Goal: Task Accomplishment & Management: Manage account settings

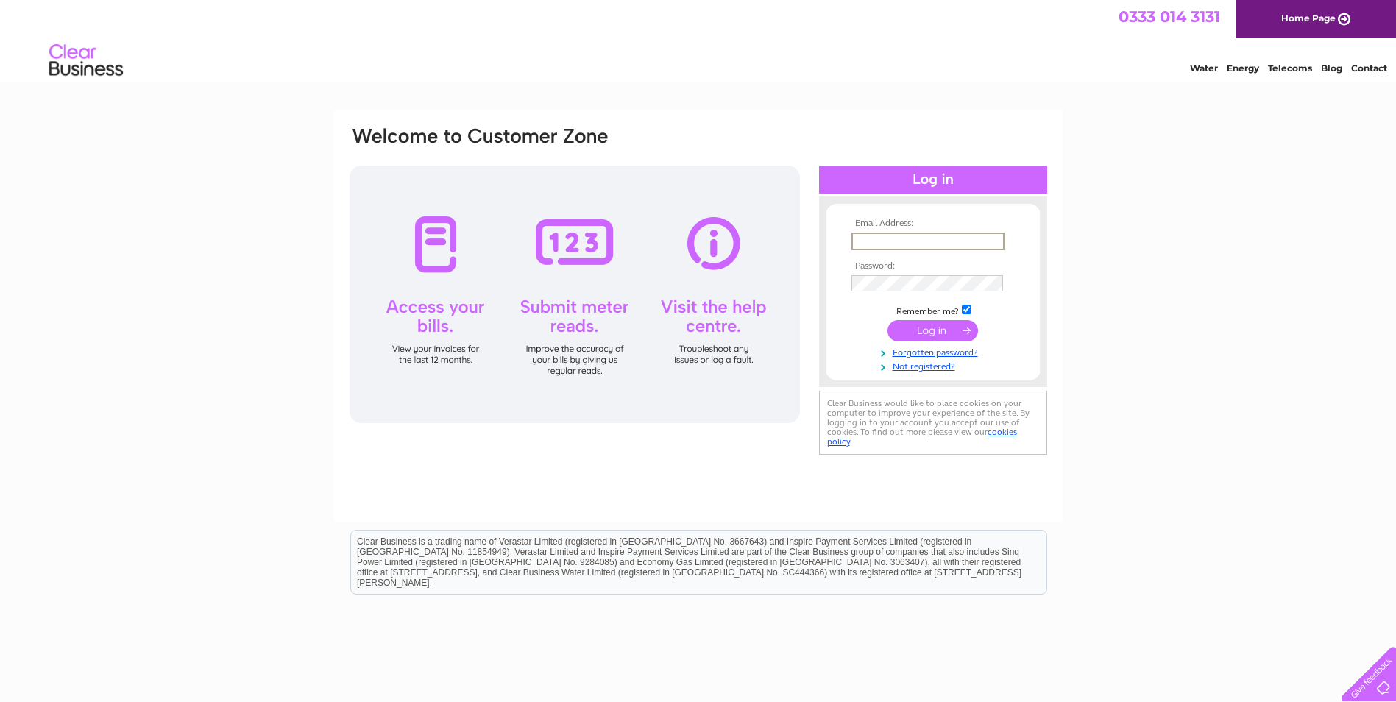
click at [879, 241] on input "text" at bounding box center [928, 242] width 153 height 18
type input "[EMAIL_ADDRESS][DOMAIN_NAME]"
click at [888, 320] on input "submit" at bounding box center [933, 330] width 91 height 21
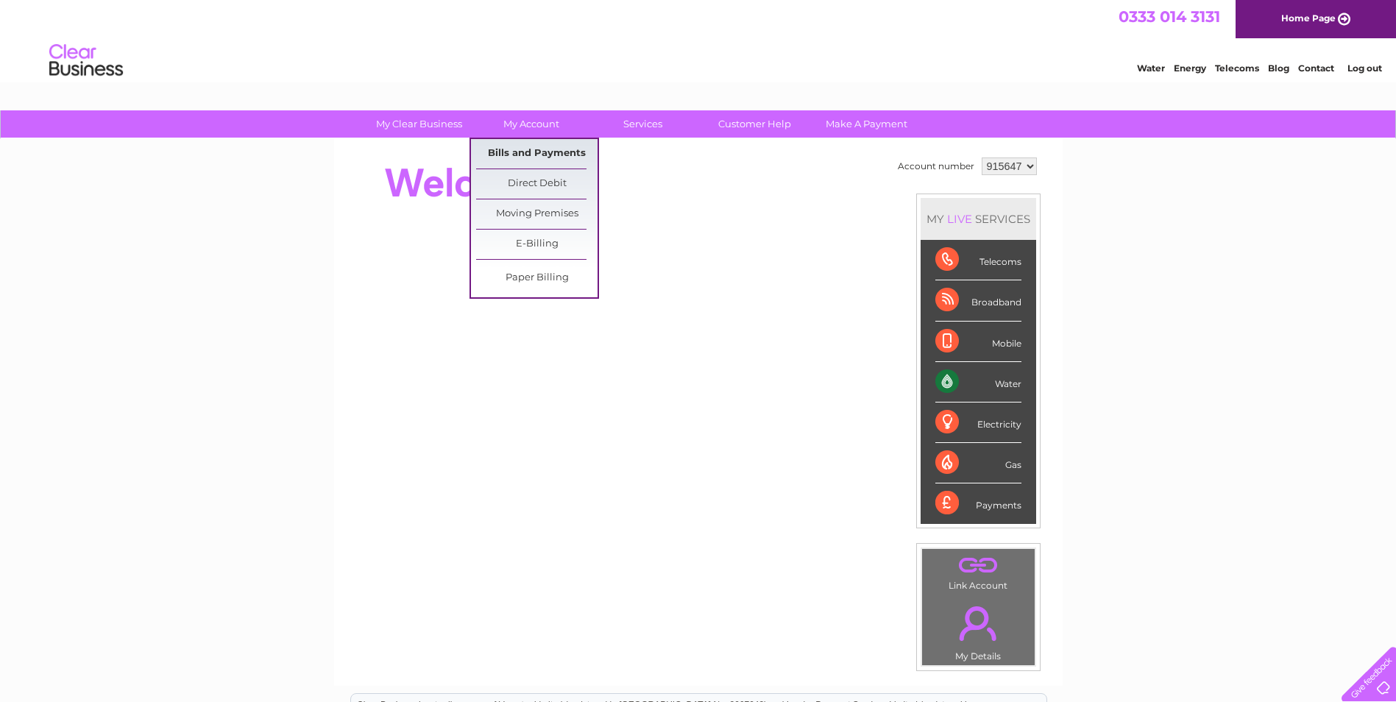
click at [562, 152] on link "Bills and Payments" at bounding box center [536, 153] width 121 height 29
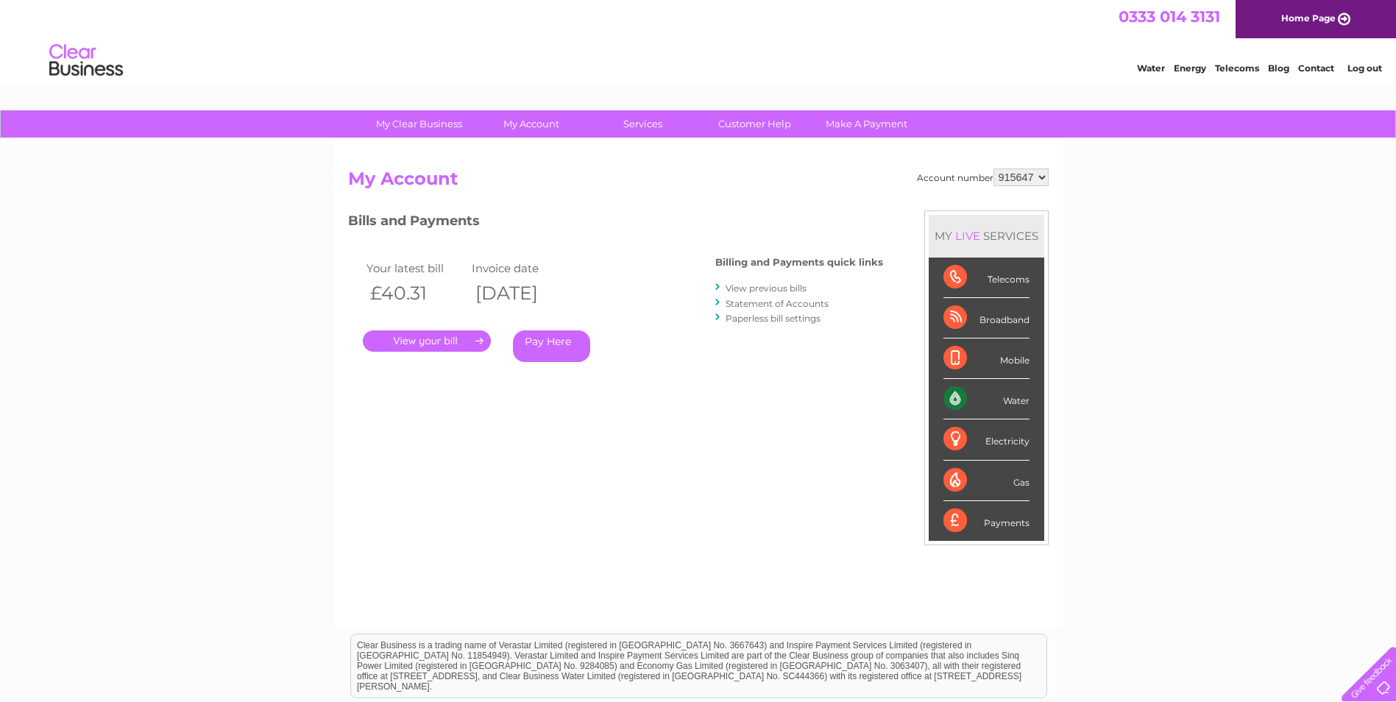
click at [447, 342] on link "." at bounding box center [427, 341] width 128 height 21
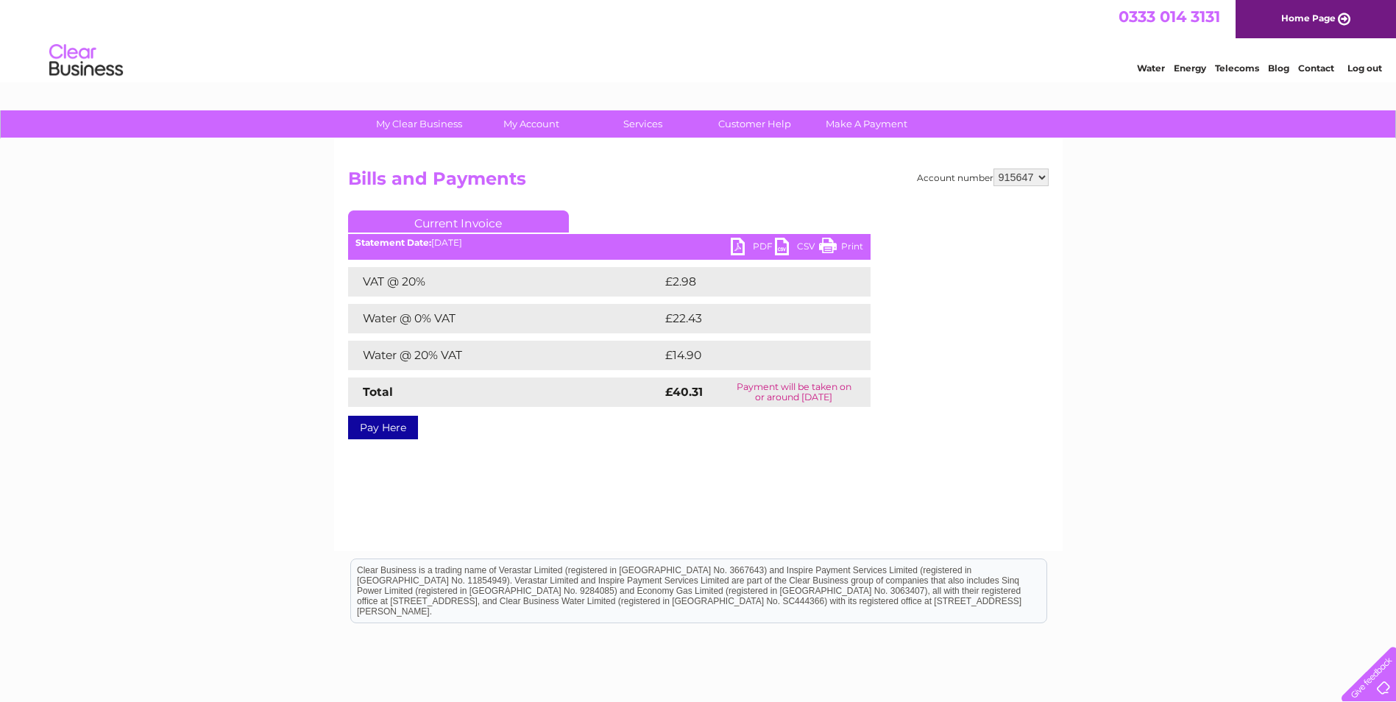
click at [752, 251] on link "PDF" at bounding box center [753, 248] width 44 height 21
